Goal: Information Seeking & Learning: Learn about a topic

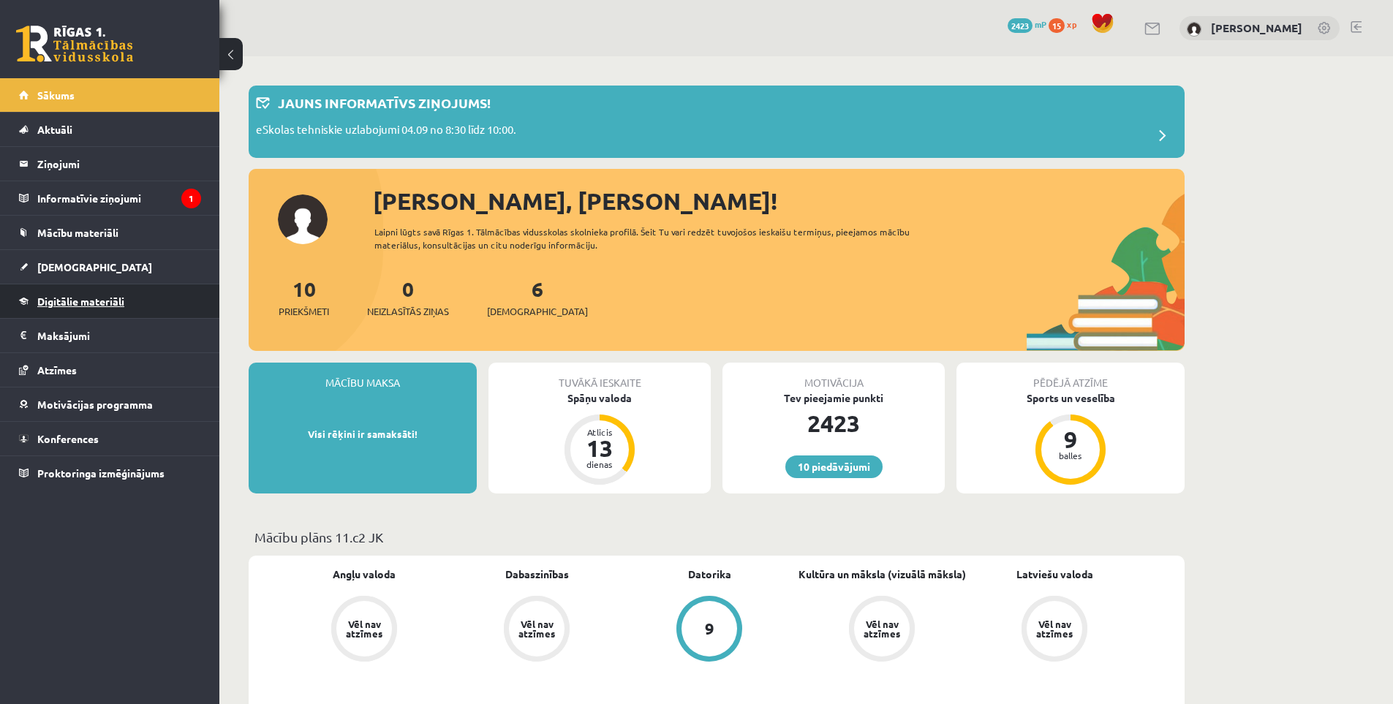
click at [94, 294] on link "Digitālie materiāli" at bounding box center [110, 302] width 182 height 34
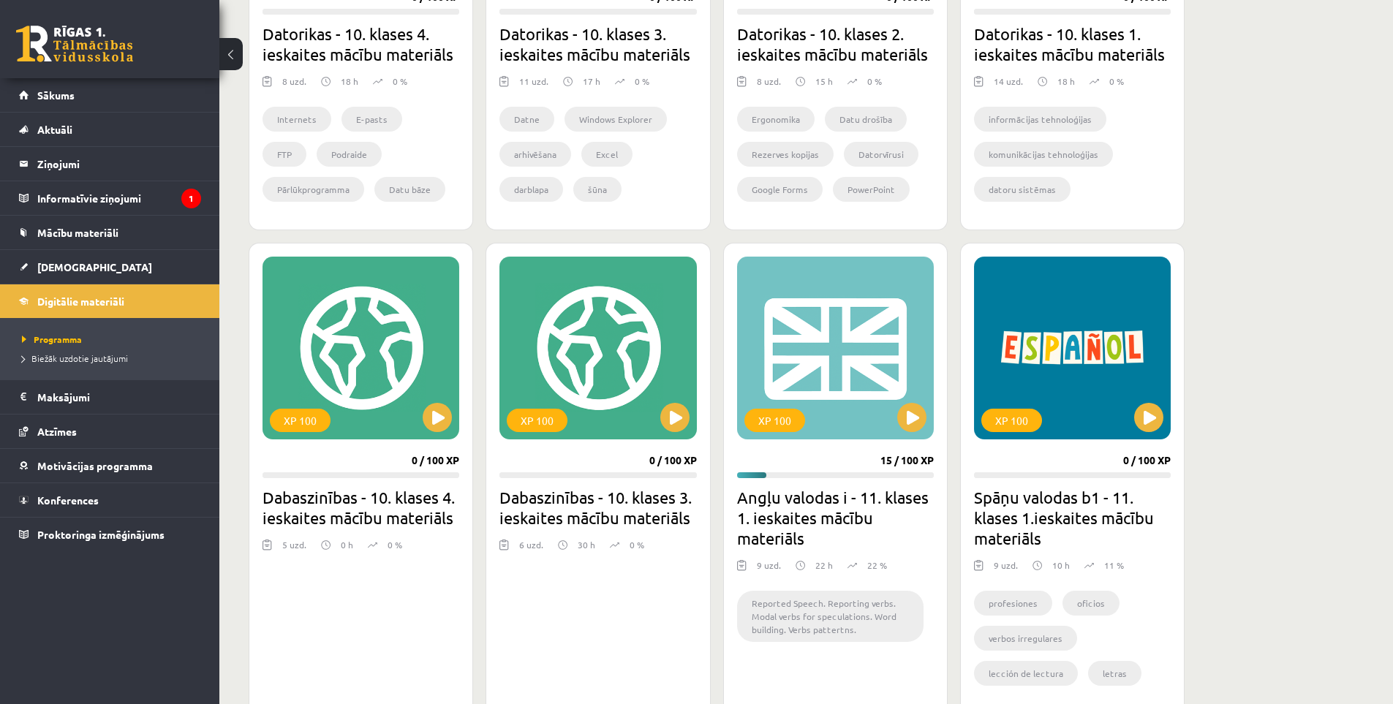
scroll to position [1212, 0]
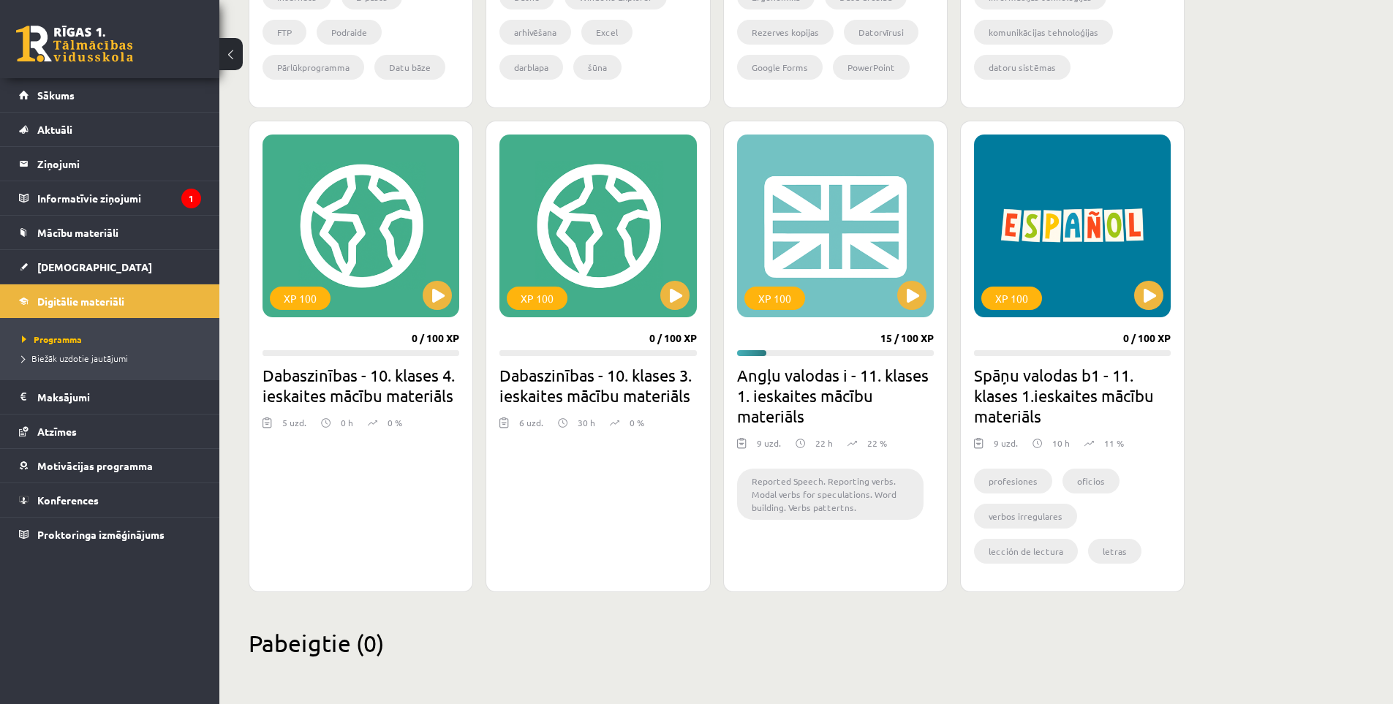
click at [1145, 317] on div "XP 100 0 / 100 XP Spāņu valodas b1 - 11. klases 1.ieskaites mācību materiāls 9 …" at bounding box center [1072, 357] width 225 height 472
click at [1145, 312] on div "XP 100" at bounding box center [1072, 226] width 197 height 183
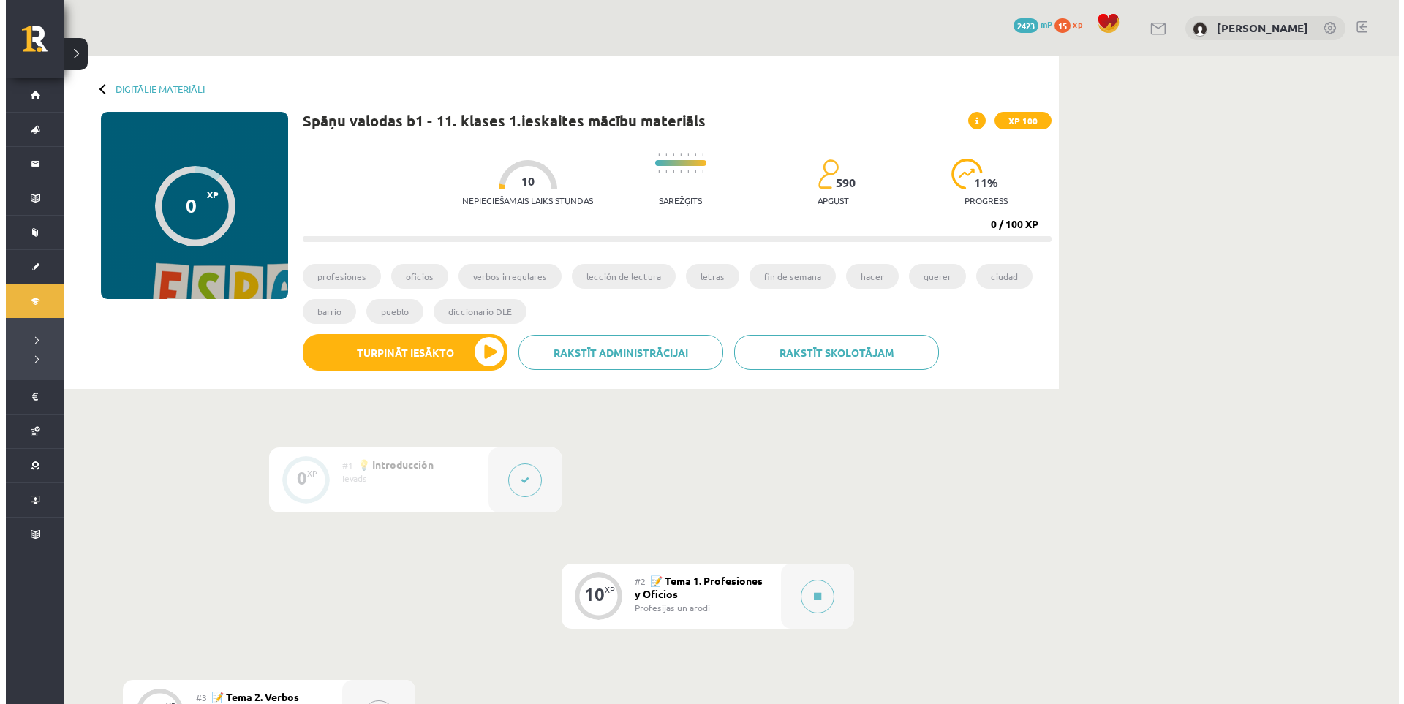
scroll to position [366, 0]
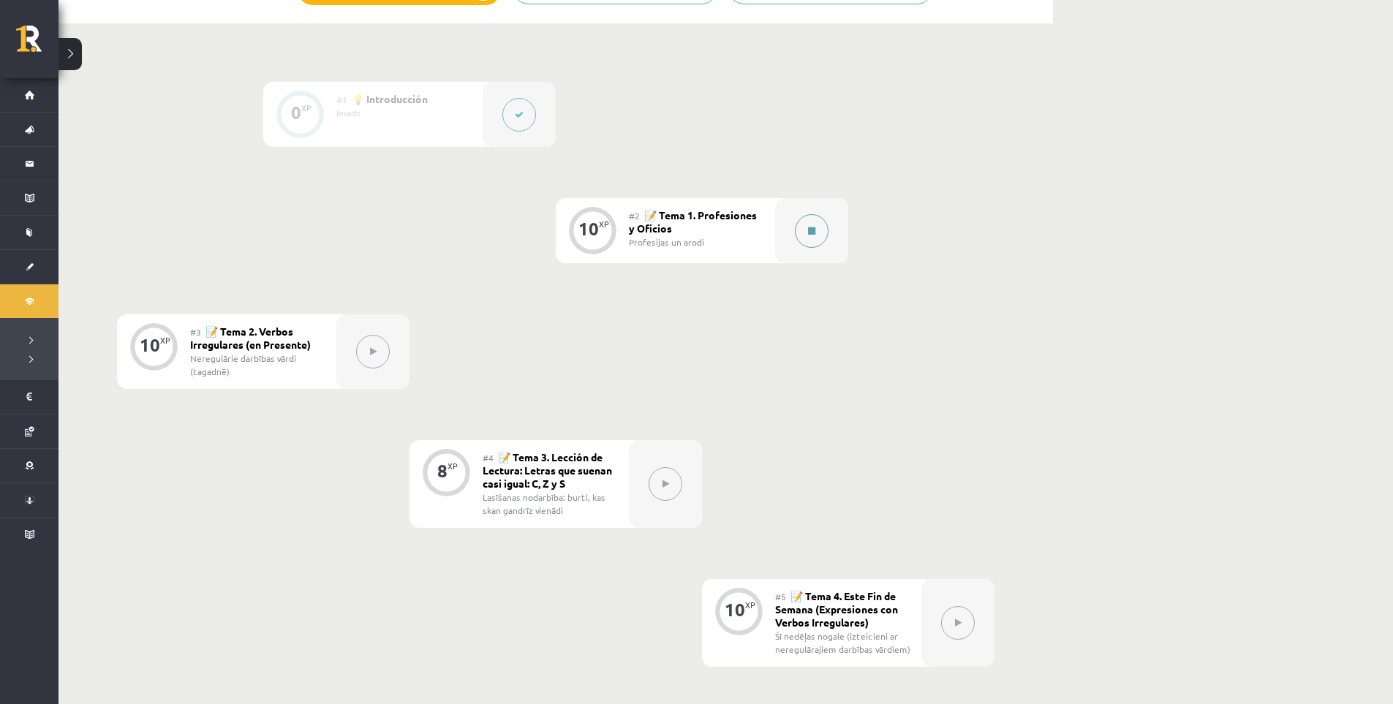
click at [796, 240] on div at bounding box center [811, 230] width 73 height 65
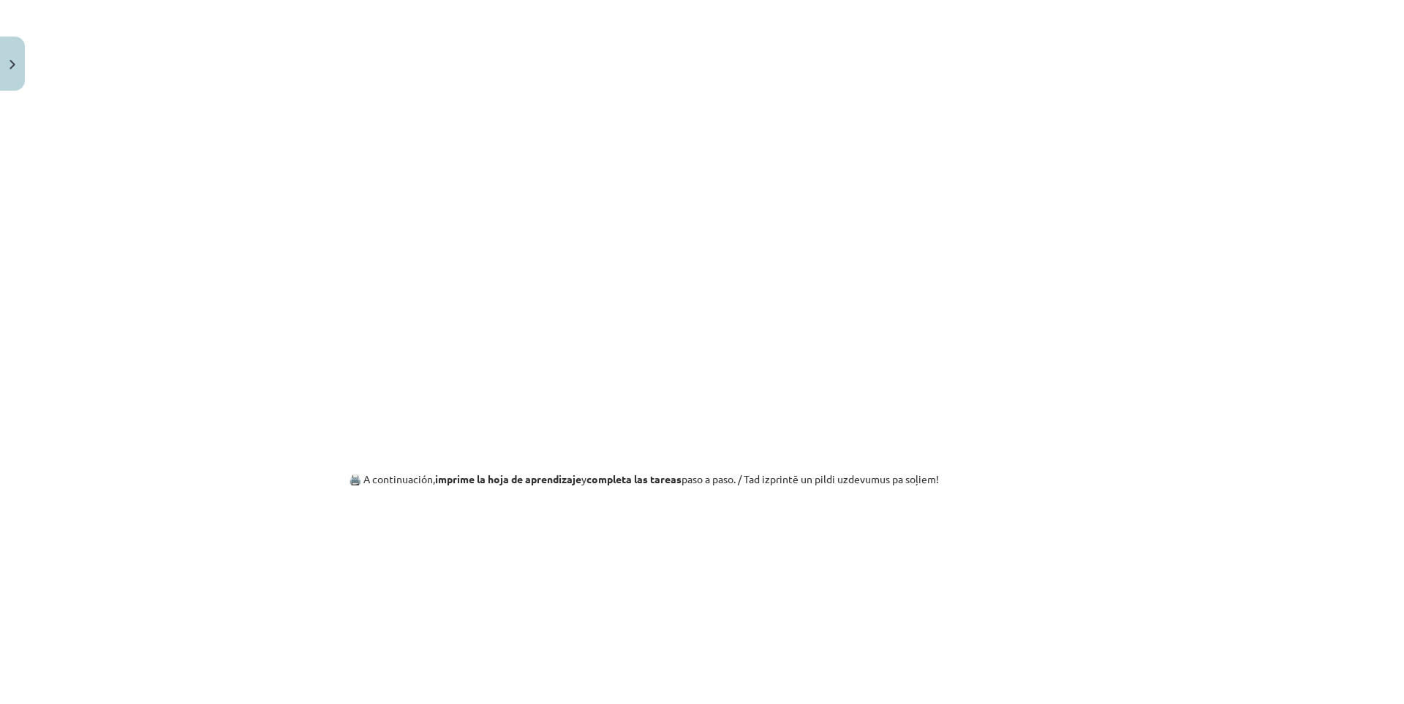
scroll to position [609, 0]
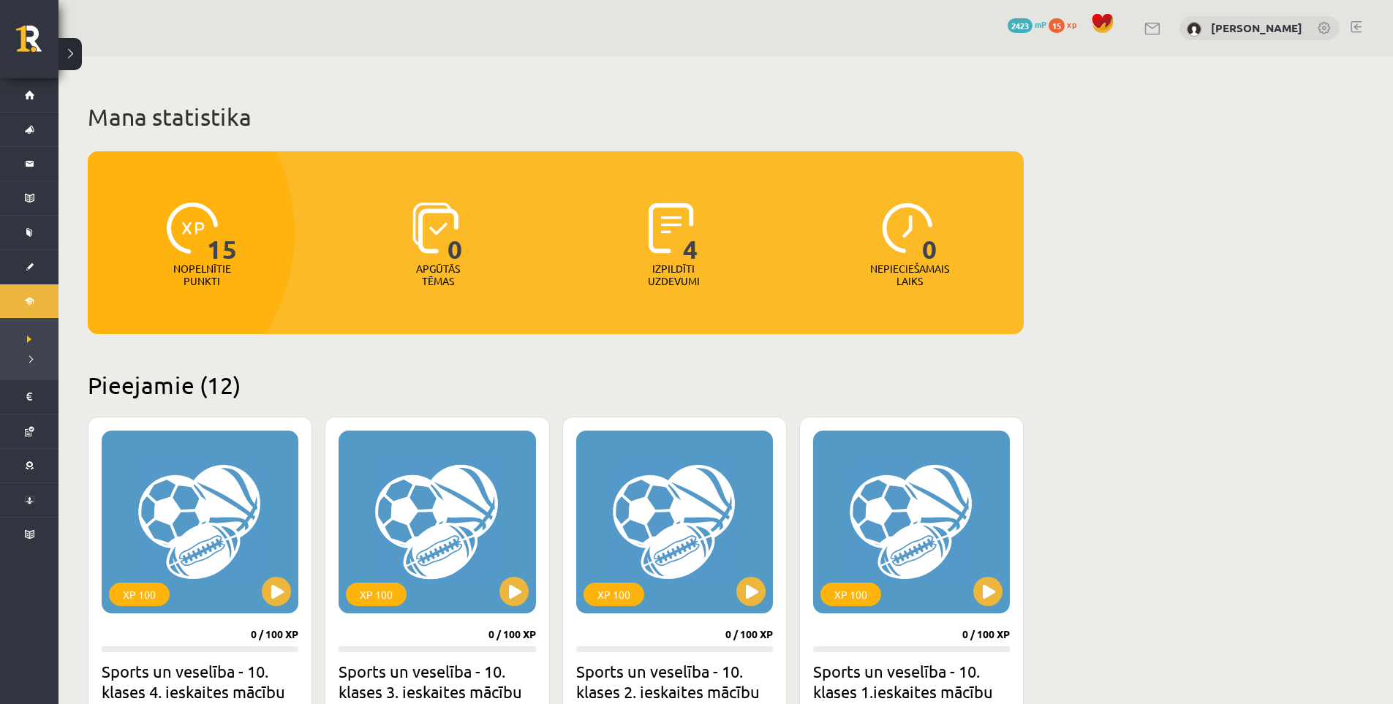
scroll to position [1205, 0]
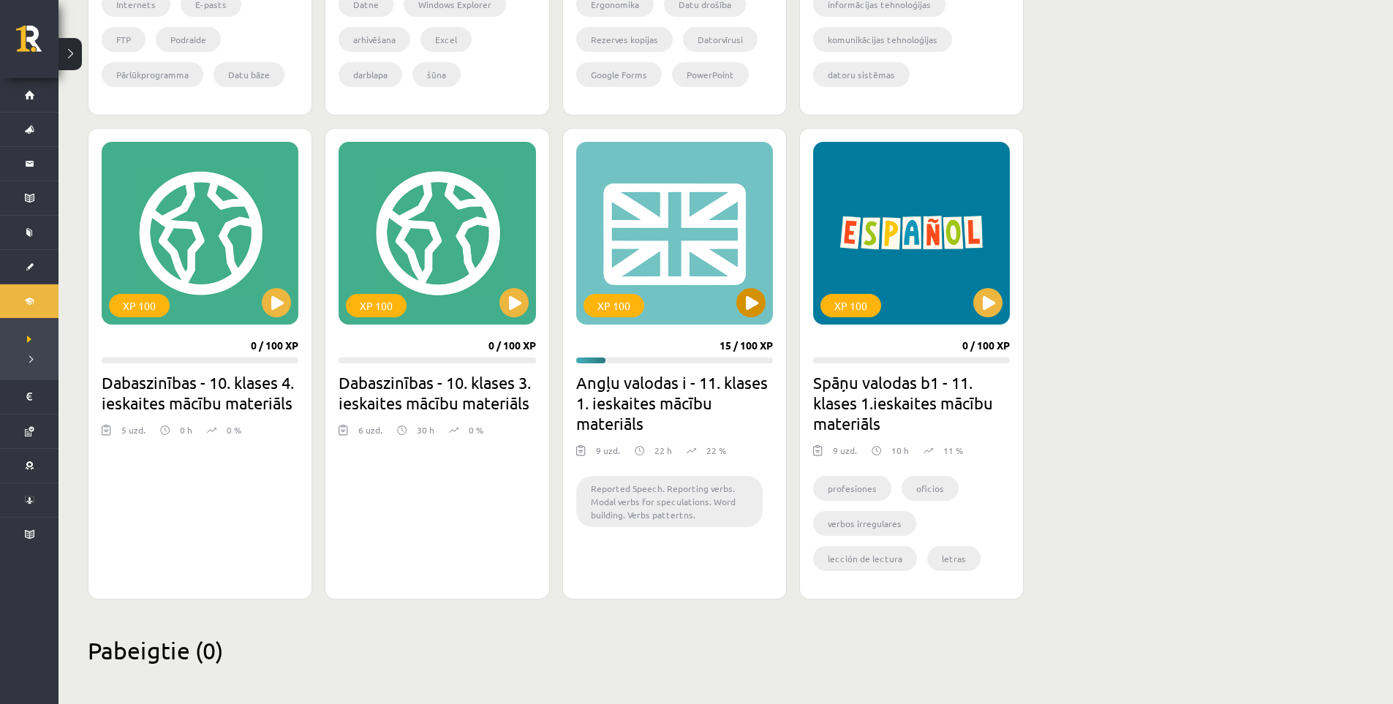
click at [731, 320] on div "XP 100" at bounding box center [674, 233] width 197 height 183
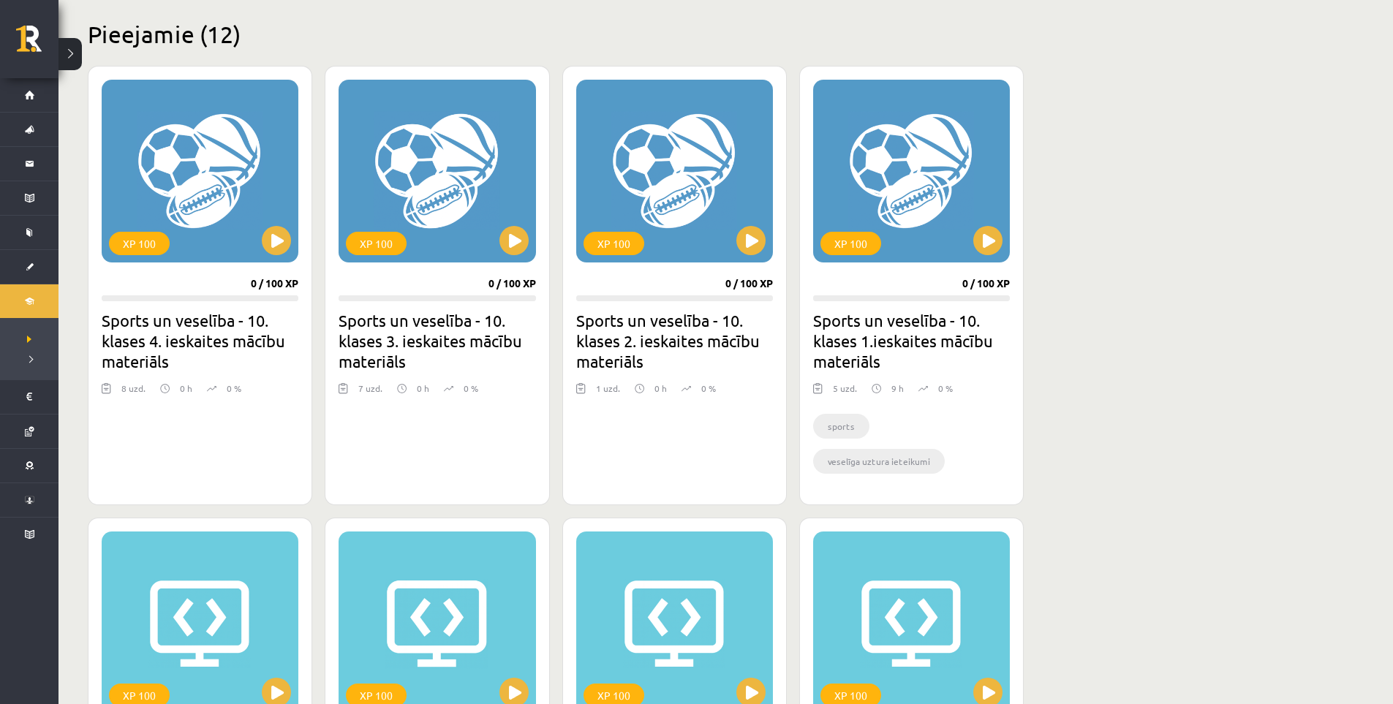
scroll to position [595, 0]
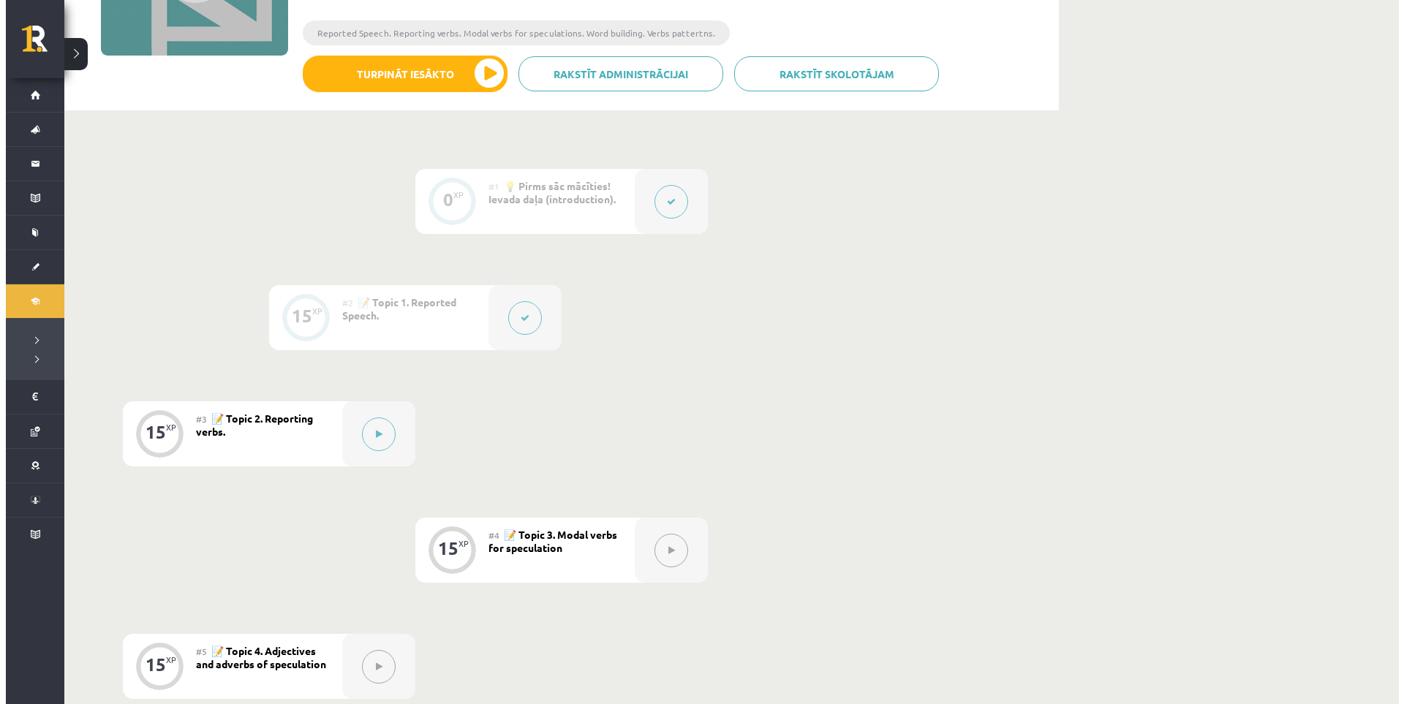
scroll to position [122, 0]
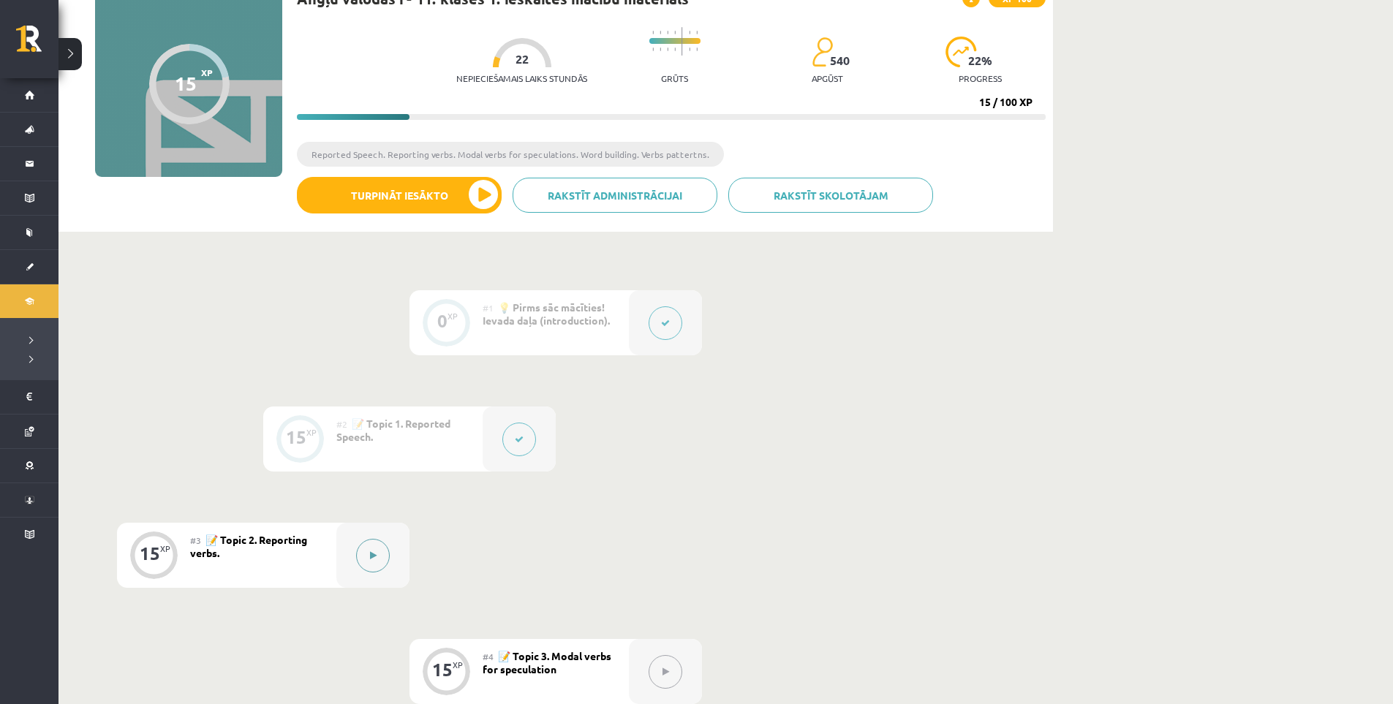
click at [380, 539] on div at bounding box center [372, 555] width 73 height 65
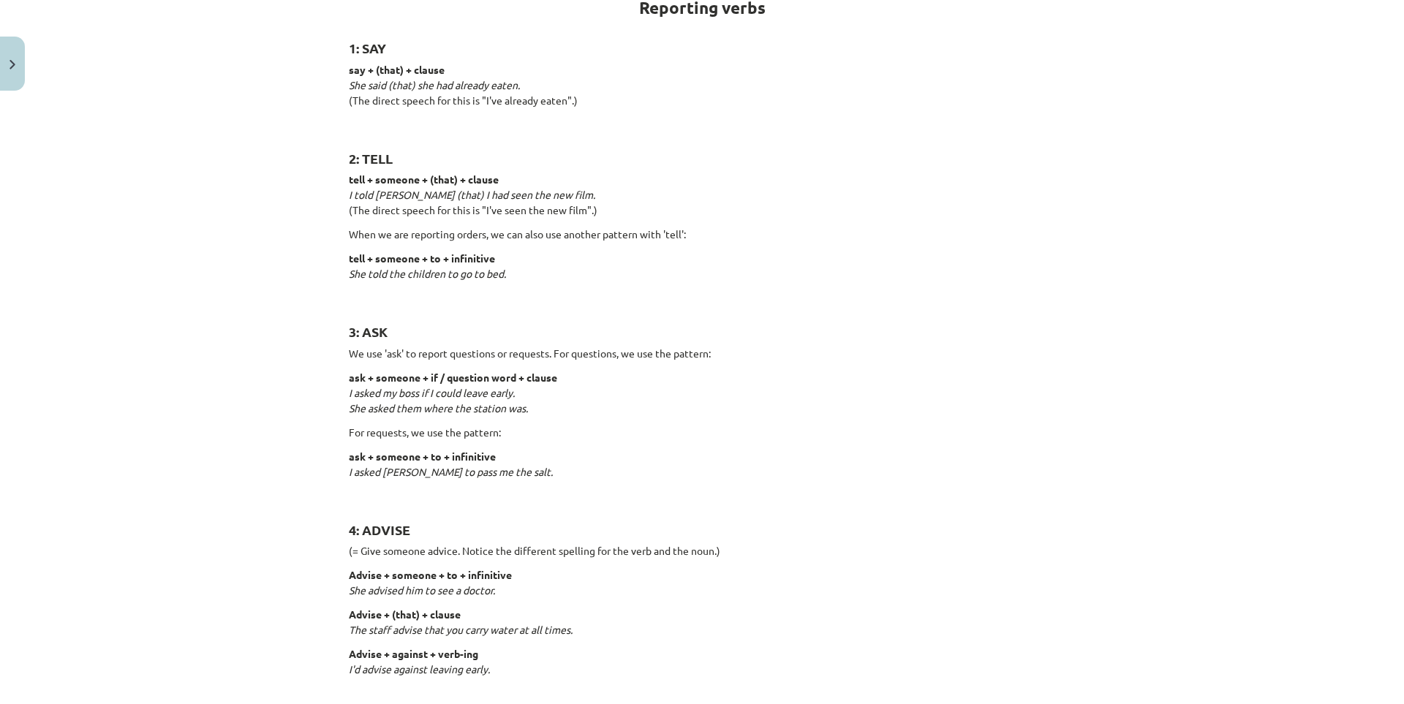
scroll to position [0, 0]
